Goal: Feedback & Contribution: Contribute content

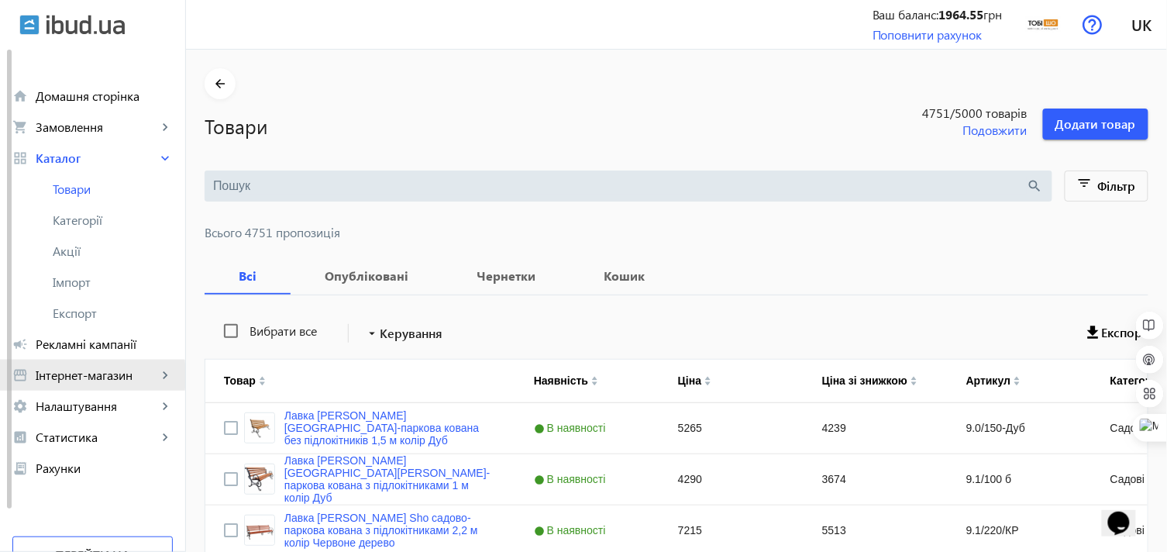
click at [68, 376] on span "Інтернет-магазин" at bounding box center [97, 374] width 122 height 15
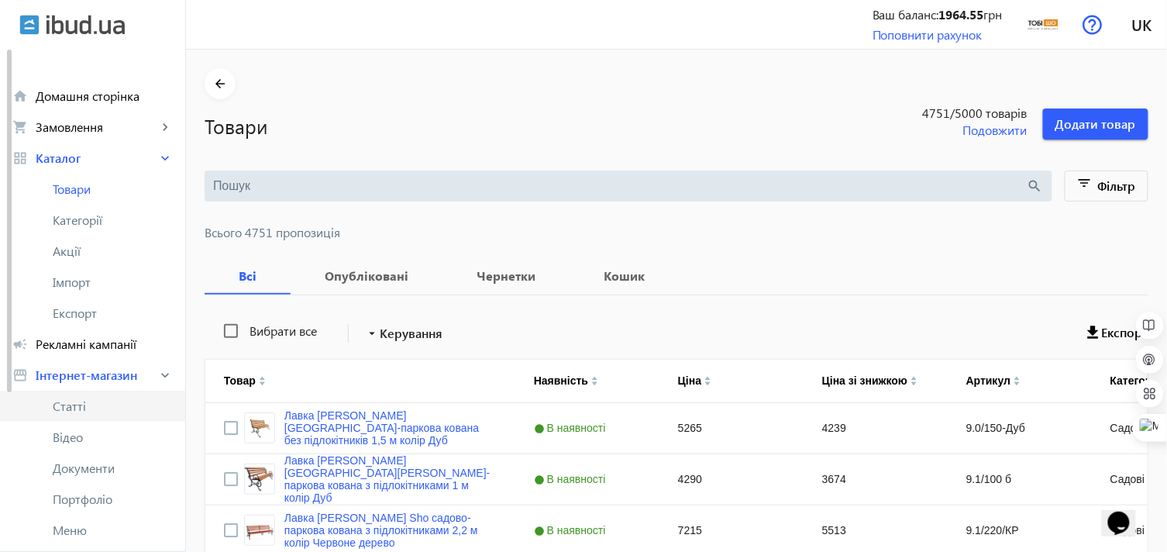
click at [81, 399] on span "Статті" at bounding box center [113, 405] width 120 height 15
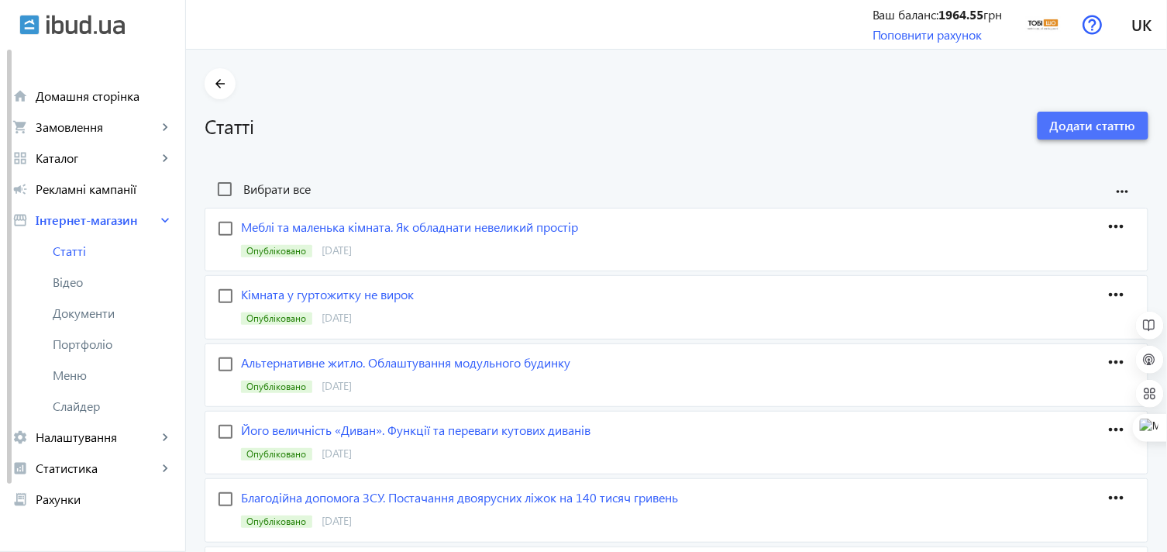
click at [1073, 122] on span "Додати статтю" at bounding box center [1093, 125] width 86 height 17
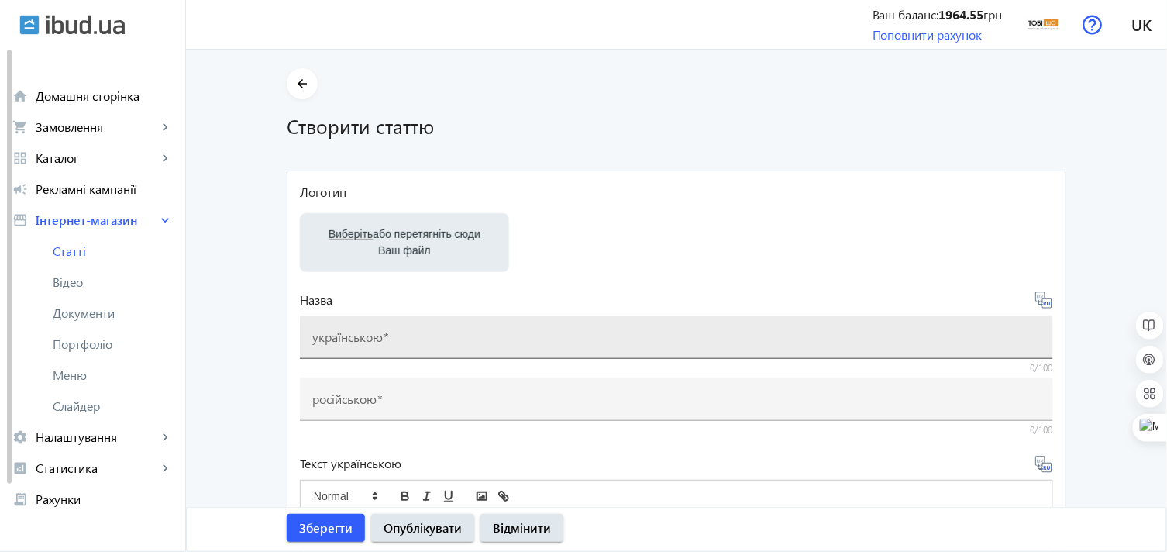
click at [352, 339] on mat-label "українською" at bounding box center [347, 337] width 70 height 16
click at [352, 339] on input "українською" at bounding box center [676, 342] width 728 height 16
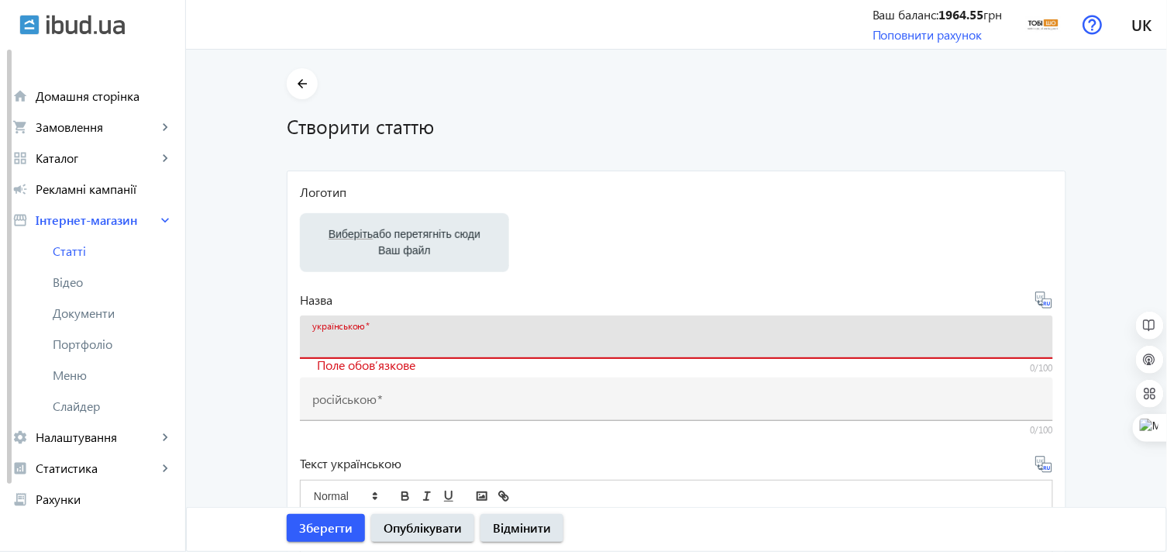
paste input "ТМ «Тоби ШО» на конференции в ТПП Украины"
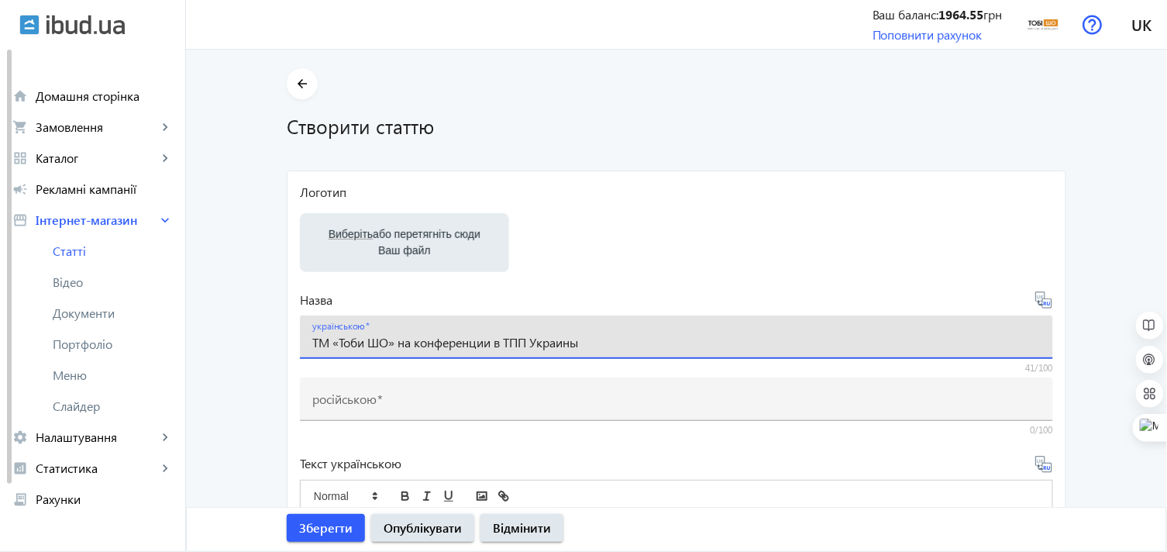
type input "ТМ «Тоби ШО» на конференции в ТПП Украины"
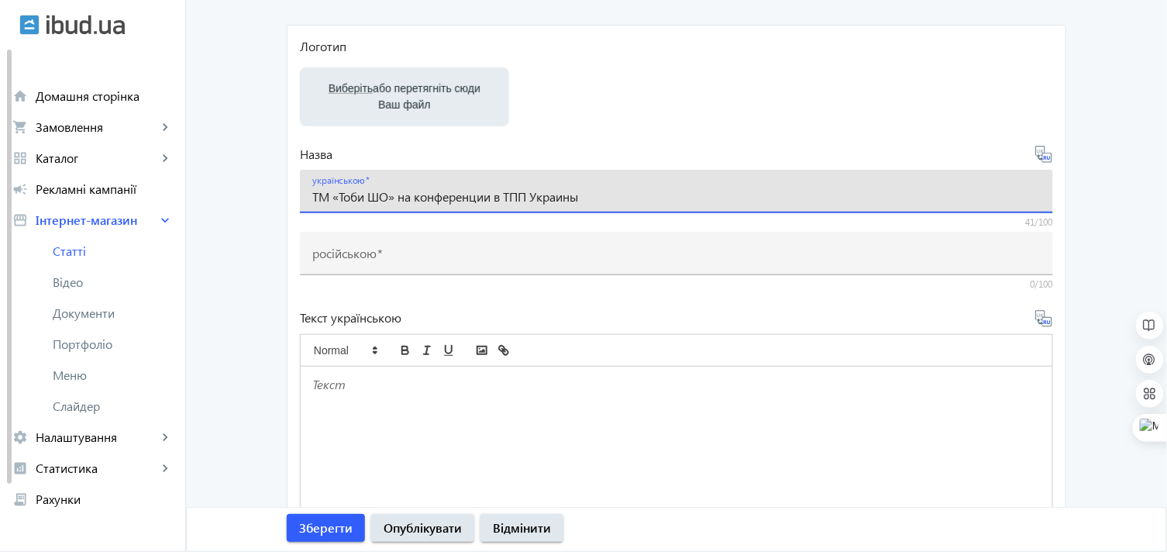
scroll to position [172, 0]
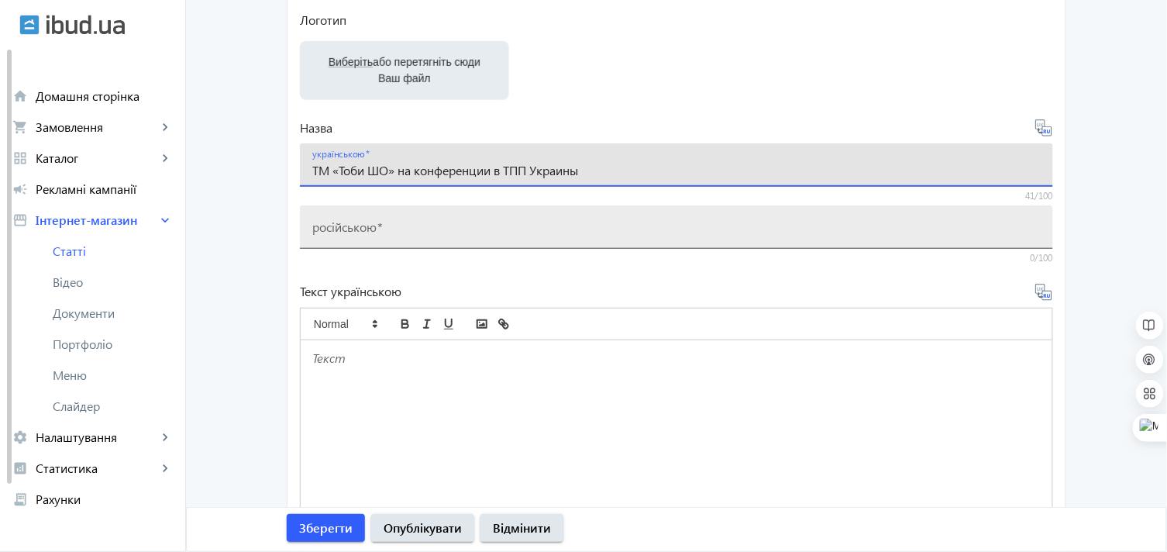
click at [354, 231] on mat-label "російською" at bounding box center [344, 227] width 64 height 16
click at [354, 231] on input "російською" at bounding box center [676, 232] width 728 height 16
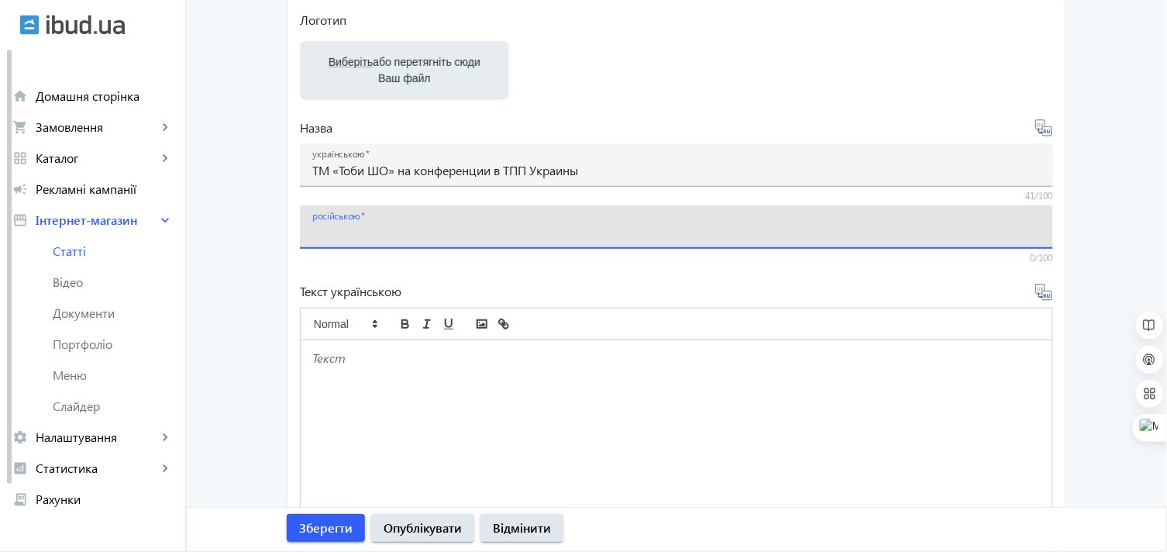
paste input "ТМ «Тобі ШО» на конференції у ТПП України"
type input "ТМ «Тобі ШО» на конференції у ТПП України"
click at [344, 367] on div at bounding box center [676, 490] width 751 height 300
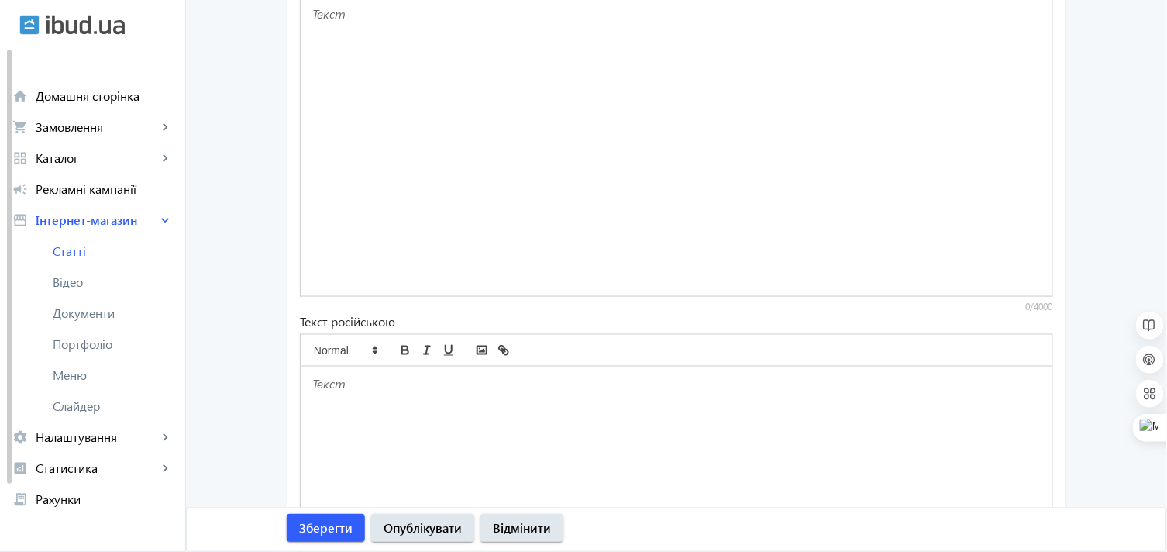
click at [339, 389] on p at bounding box center [676, 385] width 728 height 18
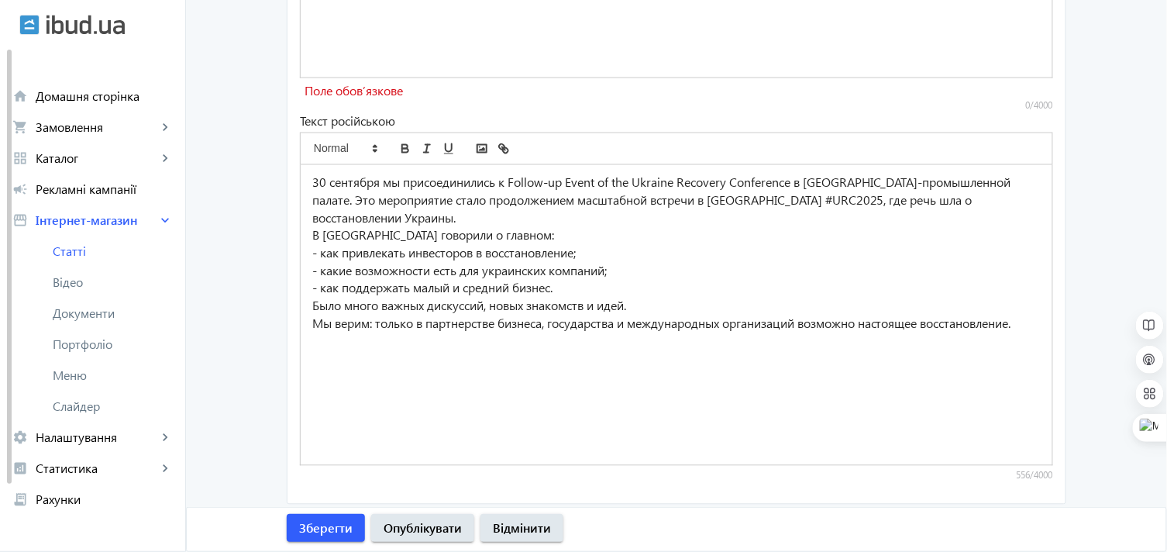
scroll to position [738, 0]
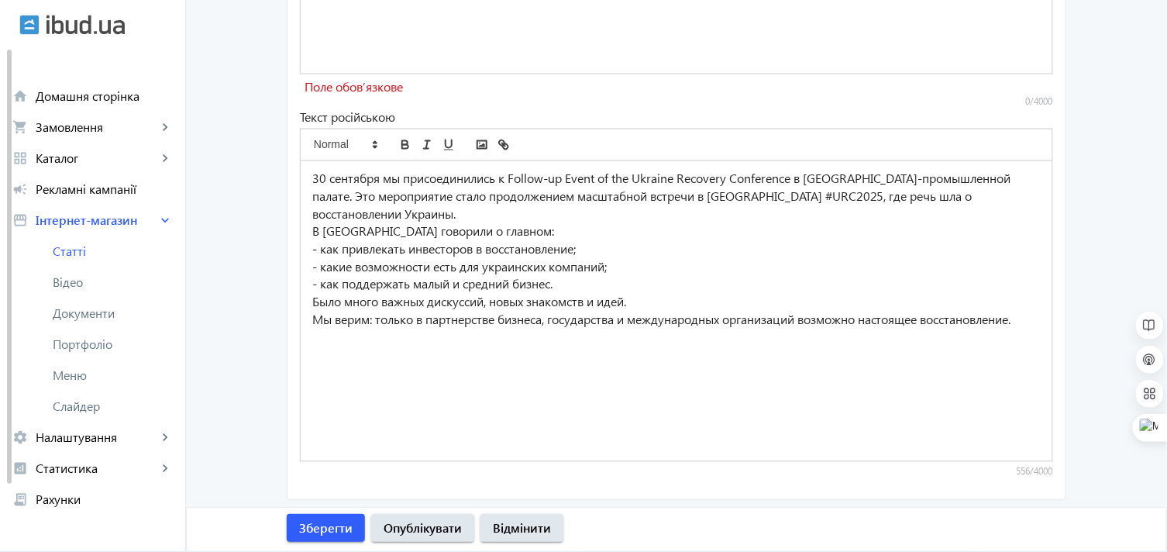
click at [342, 357] on div "30 сентября мы присоединились к Follow-up Event of the Ukraine Recovery Confere…" at bounding box center [676, 311] width 751 height 300
click at [337, 334] on div "30 сентября мы присоединились к Follow-up Event of the Ukraine Recovery Confere…" at bounding box center [676, 311] width 751 height 300
click at [327, 384] on div "30 сентября мы присоединились к Follow-up Event of the Ukraine Recovery Confere…" at bounding box center [676, 311] width 751 height 300
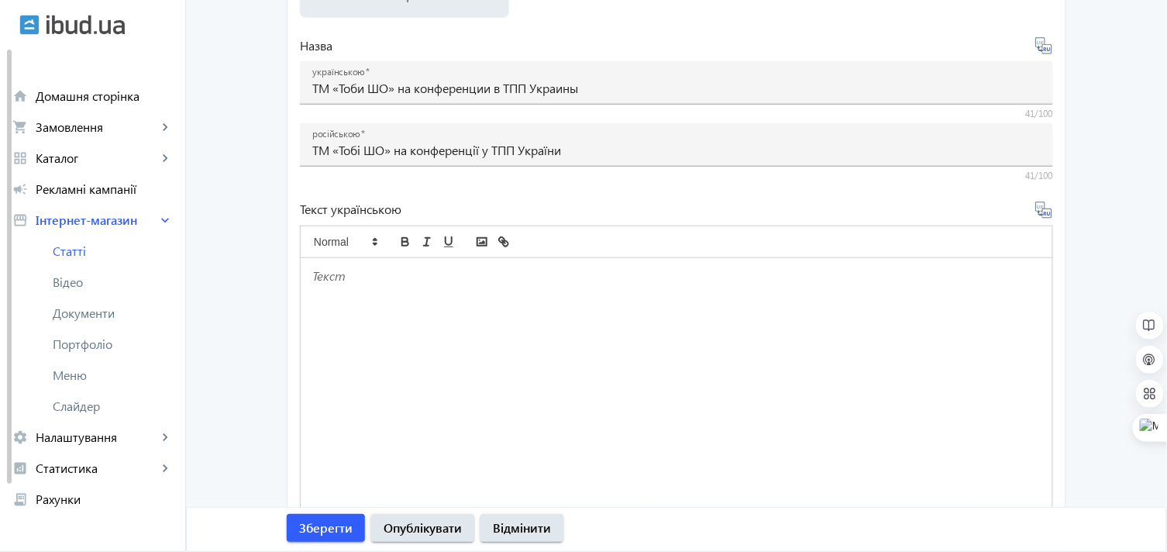
scroll to position [222, 0]
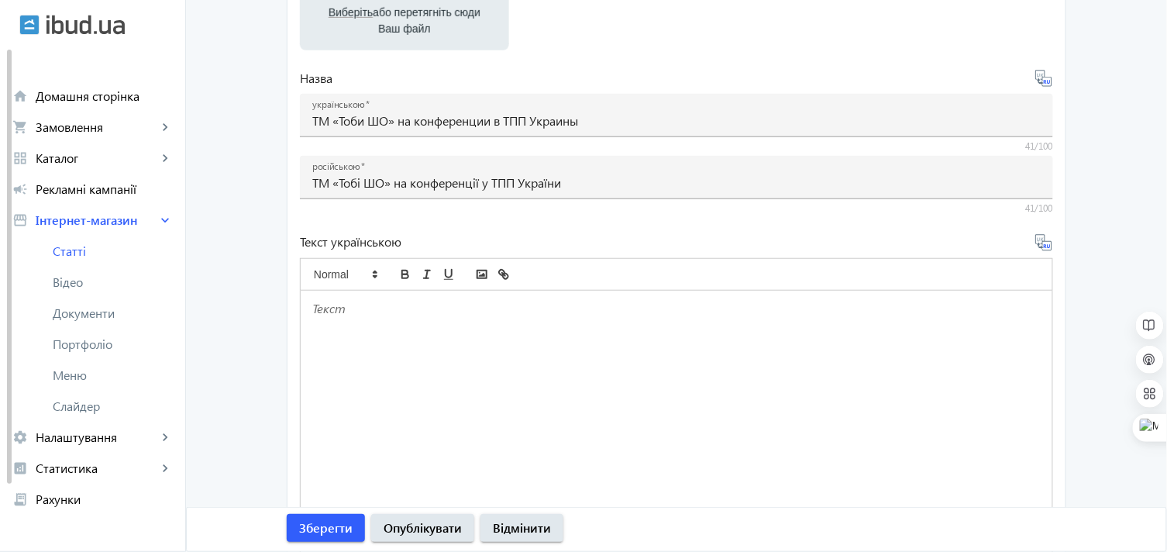
click at [354, 326] on div at bounding box center [676, 440] width 751 height 300
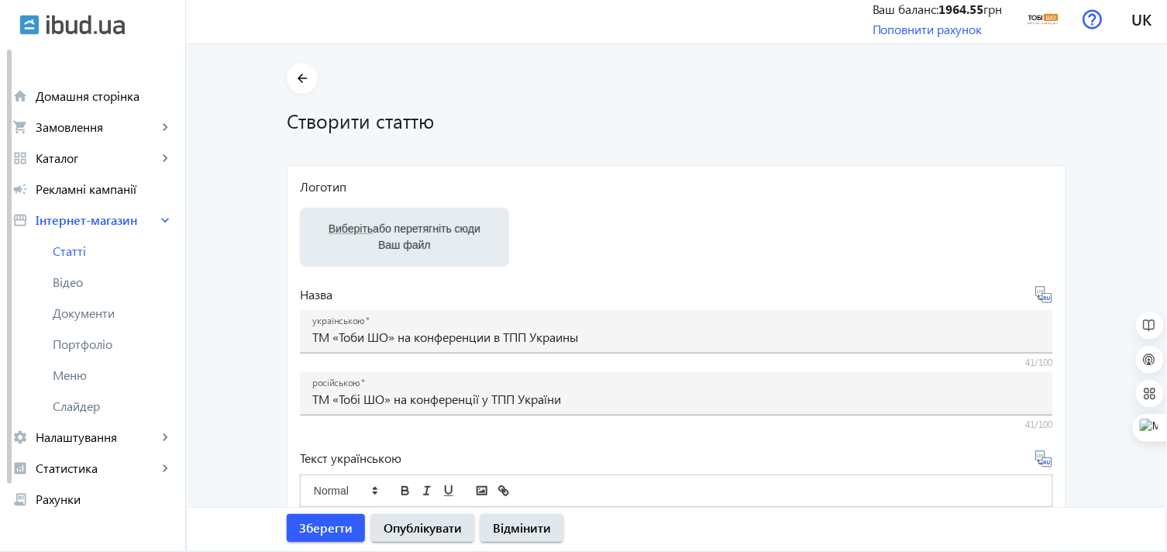
scroll to position [0, 0]
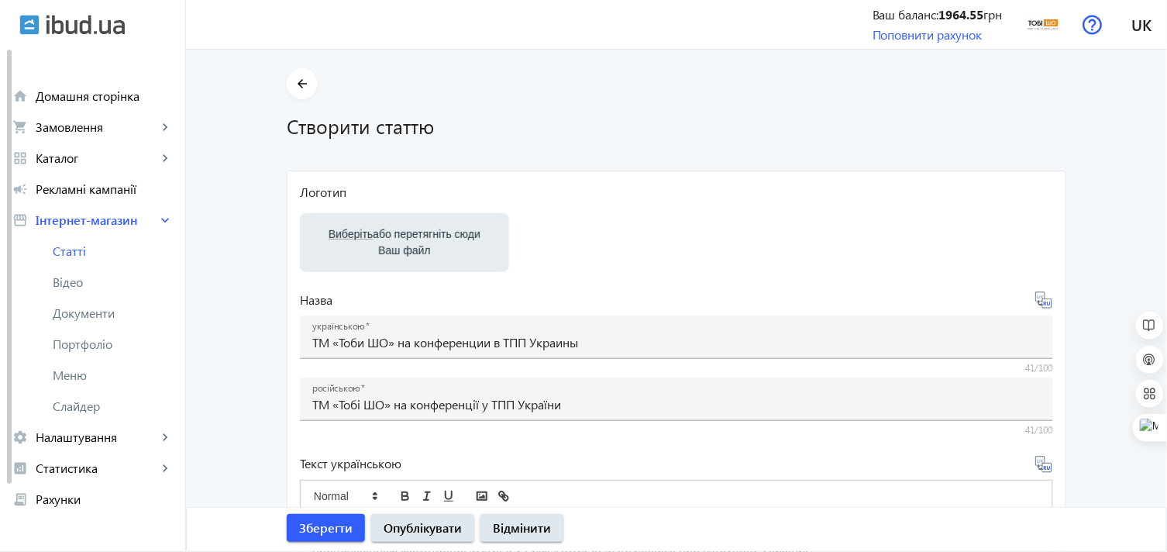
click at [373, 242] on label "Виберіть або перетягніть сюди Ваш файл" at bounding box center [404, 242] width 184 height 43
click at [373, 242] on input "Виберіть або перетягніть сюди Ваш файл" at bounding box center [404, 244] width 184 height 19
type input "C:\fakepath\IMG_1842.jpg"
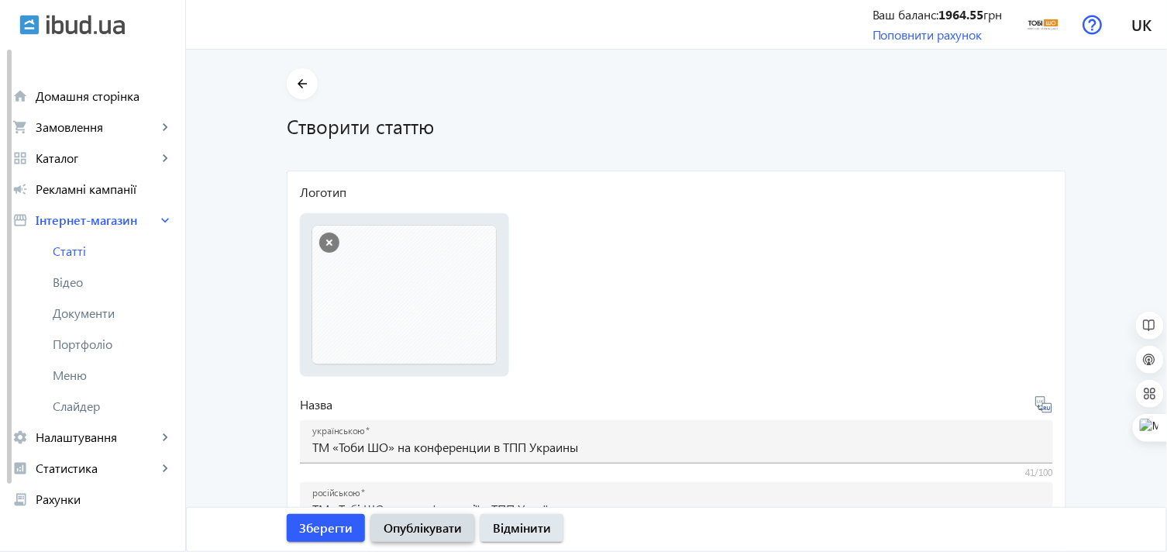
click at [421, 522] on span "Опублікувати" at bounding box center [422, 527] width 78 height 17
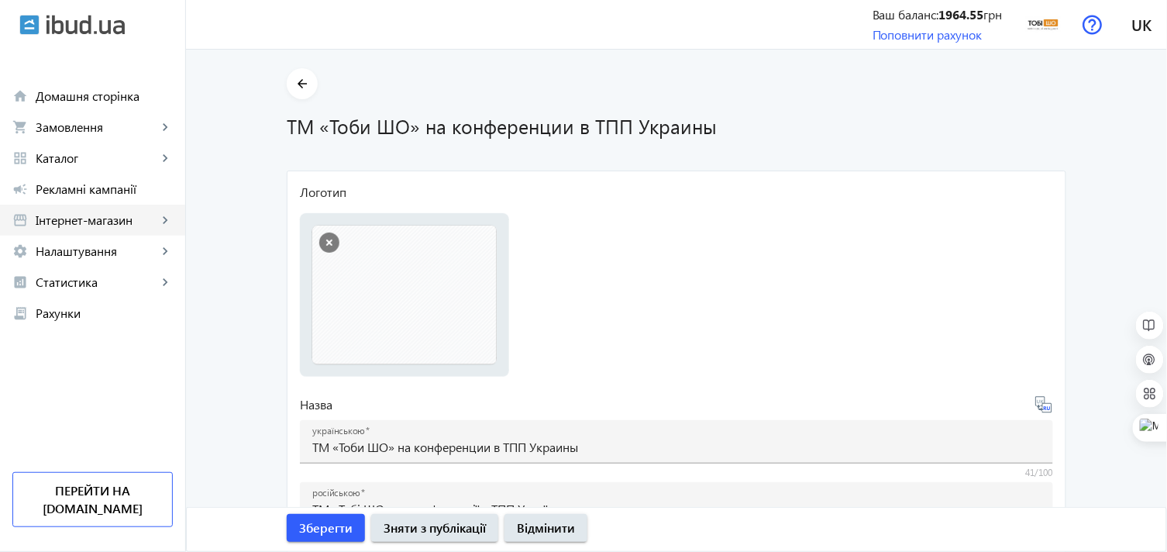
click at [74, 225] on span "Інтернет-магазин" at bounding box center [97, 219] width 122 height 15
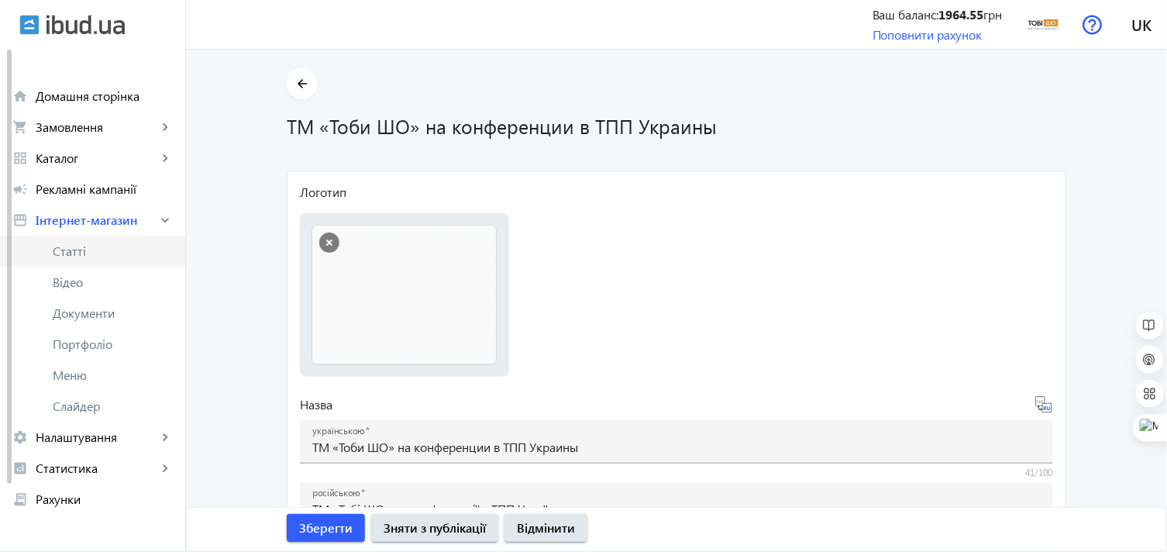
click at [86, 240] on link "Статті" at bounding box center [92, 250] width 185 height 31
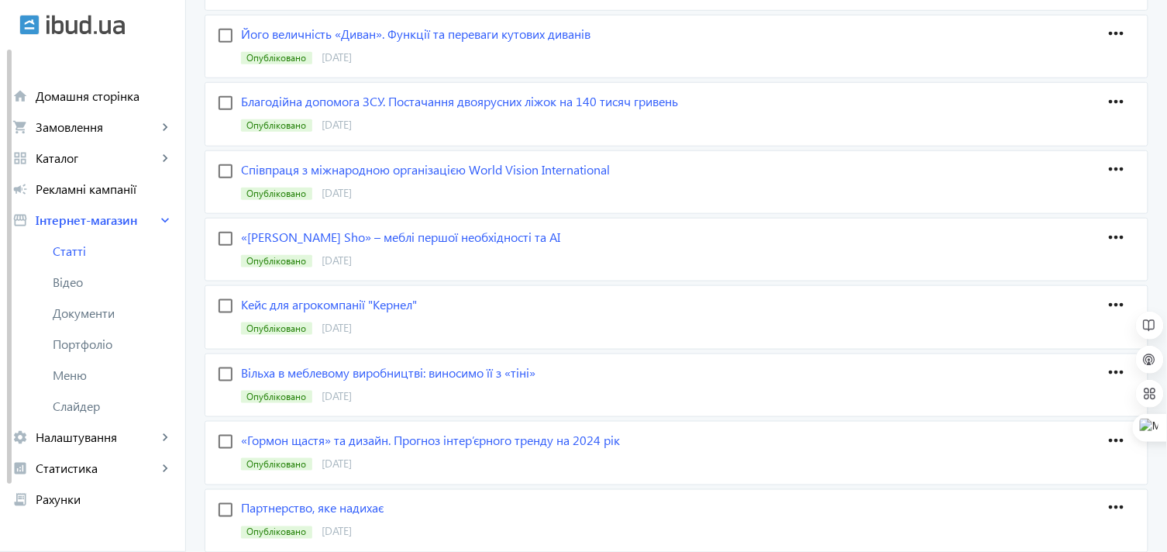
scroll to position [516, 0]
